Goal: Task Accomplishment & Management: Use online tool/utility

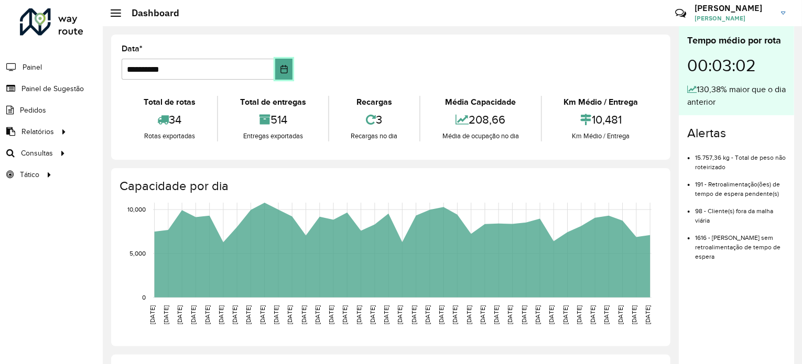
click at [283, 65] on icon "Choose Date" at bounding box center [284, 69] width 8 height 8
click at [56, 158] on link "Consultas" at bounding box center [35, 153] width 71 height 21
click at [136, 148] on span "Roteirização" at bounding box center [140, 153] width 42 height 11
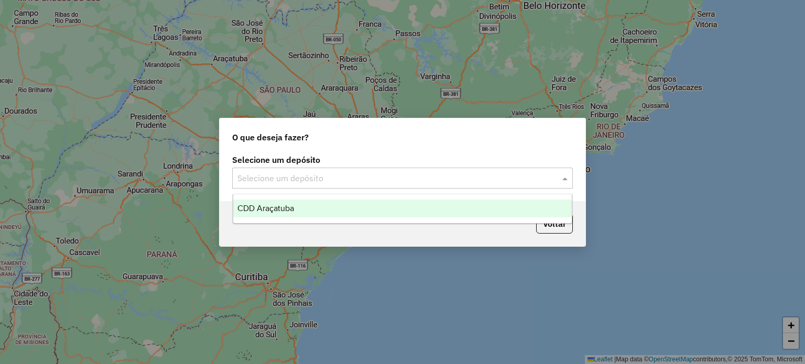
click at [450, 179] on input "text" at bounding box center [391, 178] width 309 height 13
click at [384, 212] on div "CDD Araçatuba" at bounding box center [402, 209] width 339 height 18
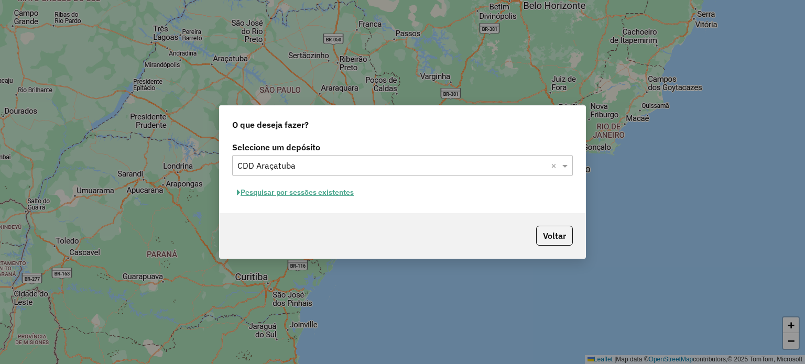
click at [334, 195] on button "Pesquisar por sessões existentes" at bounding box center [295, 193] width 126 height 16
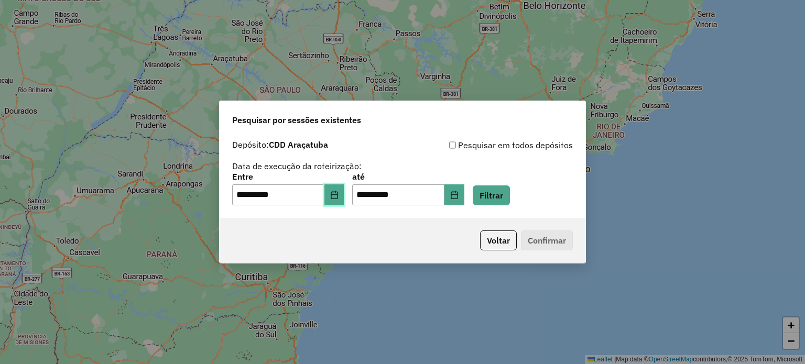
click at [339, 191] on icon "Choose Date" at bounding box center [334, 195] width 8 height 8
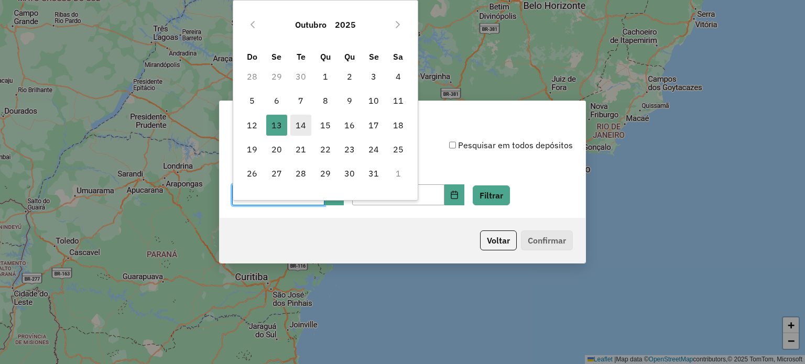
click at [304, 126] on span "14" at bounding box center [300, 125] width 21 height 21
type input "**********"
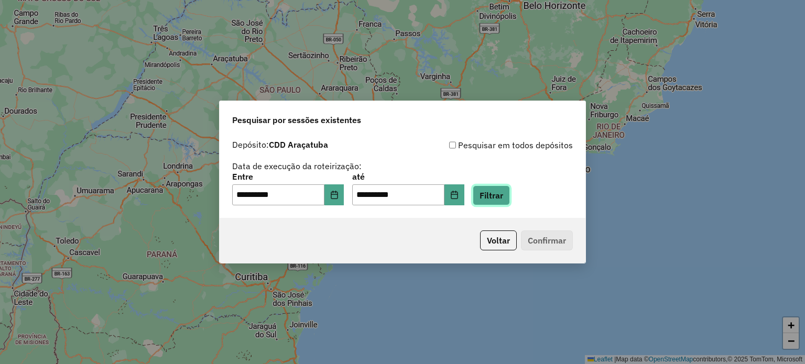
click at [510, 204] on button "Filtrar" at bounding box center [491, 196] width 37 height 20
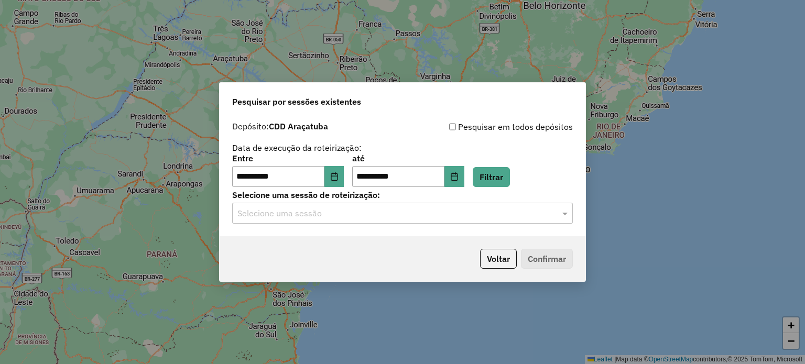
click at [395, 218] on input "text" at bounding box center [391, 214] width 309 height 13
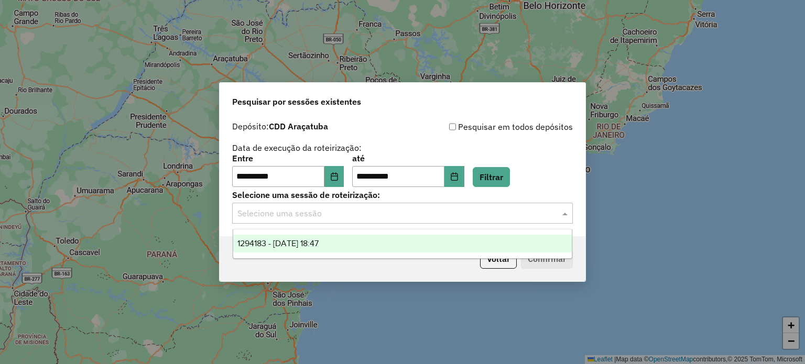
click at [390, 252] on div "1294183 - 14/10/2025 18:47" at bounding box center [402, 244] width 339 height 18
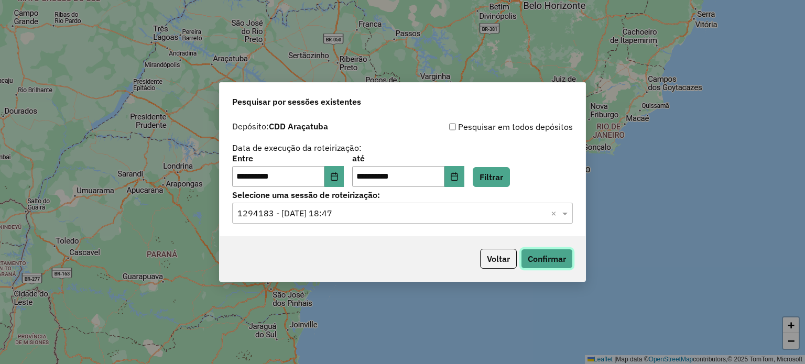
click at [551, 265] on button "Confirmar" at bounding box center [547, 259] width 52 height 20
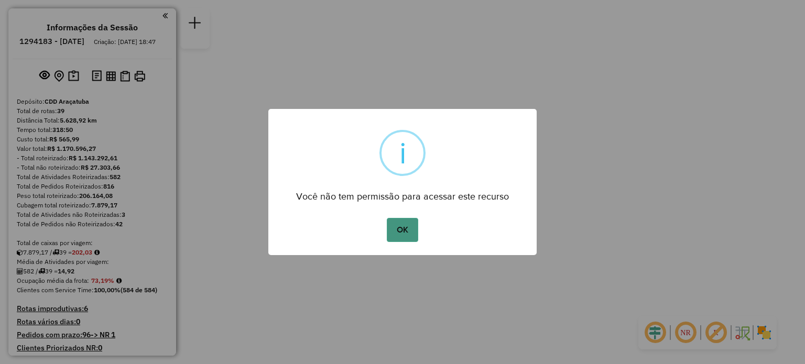
click at [412, 227] on button "OK" at bounding box center [402, 230] width 31 height 24
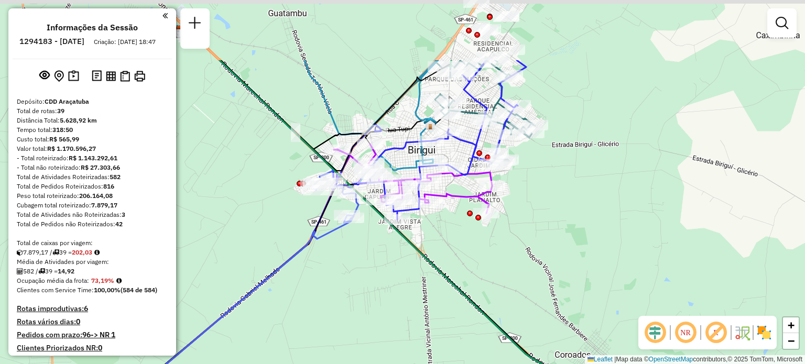
drag, startPoint x: 393, startPoint y: 147, endPoint x: 488, endPoint y: 248, distance: 138.7
click at [488, 248] on div "Janela de atendimento Grade de atendimento Capacidade Transportadoras Veículos …" at bounding box center [402, 182] width 805 height 364
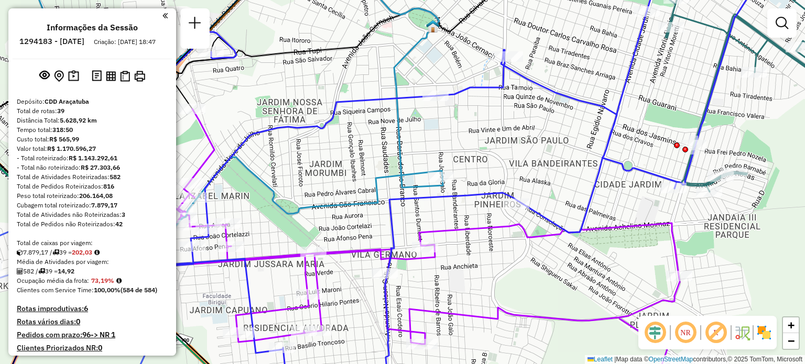
click at [774, 335] on div "NR R" at bounding box center [708, 333] width 138 height 34
click at [761, 333] on img at bounding box center [764, 333] width 17 height 17
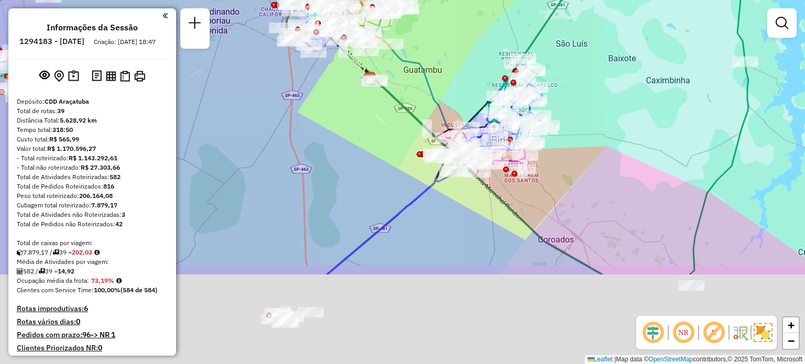
drag, startPoint x: 353, startPoint y: 329, endPoint x: 427, endPoint y: 203, distance: 146.4
click at [427, 203] on div "Janela de atendimento Grade de atendimento Capacidade Transportadoras Veículos …" at bounding box center [402, 182] width 805 height 364
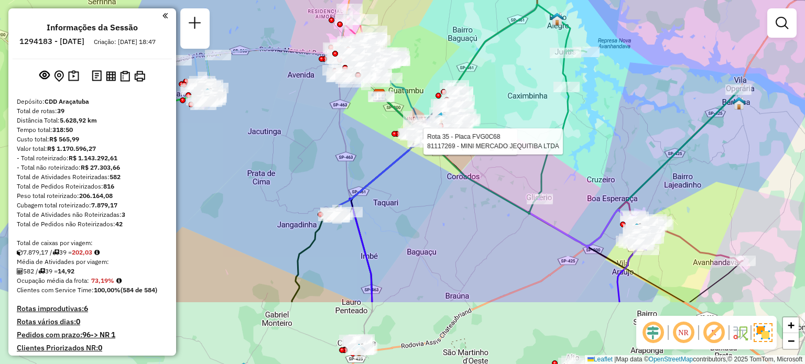
drag, startPoint x: 334, startPoint y: 311, endPoint x: 375, endPoint y: 212, distance: 107.2
click at [375, 212] on div "Rota 35 - Placa FVG0C68 81112166 - RUDSON [PERSON_NAME] Rota 35 - Placa FVG0C68…" at bounding box center [402, 182] width 805 height 364
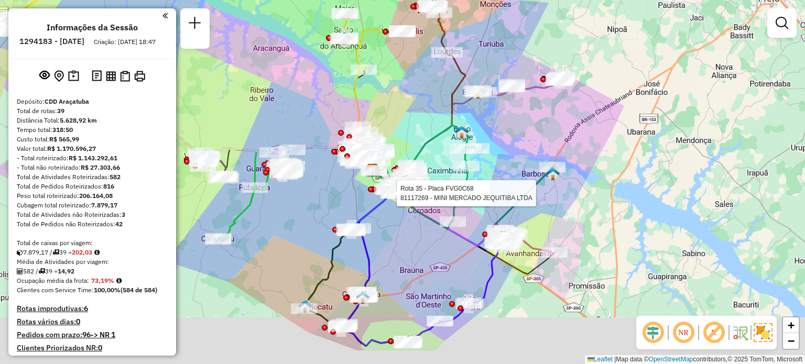
drag, startPoint x: 289, startPoint y: 310, endPoint x: 305, endPoint y: 223, distance: 88.5
click at [305, 223] on div "Rota 35 - Placa FVG0C68 81112166 - RUDSON [PERSON_NAME] Rota 35 - Placa FVG0C68…" at bounding box center [402, 182] width 805 height 364
